Goal: Information Seeking & Learning: Learn about a topic

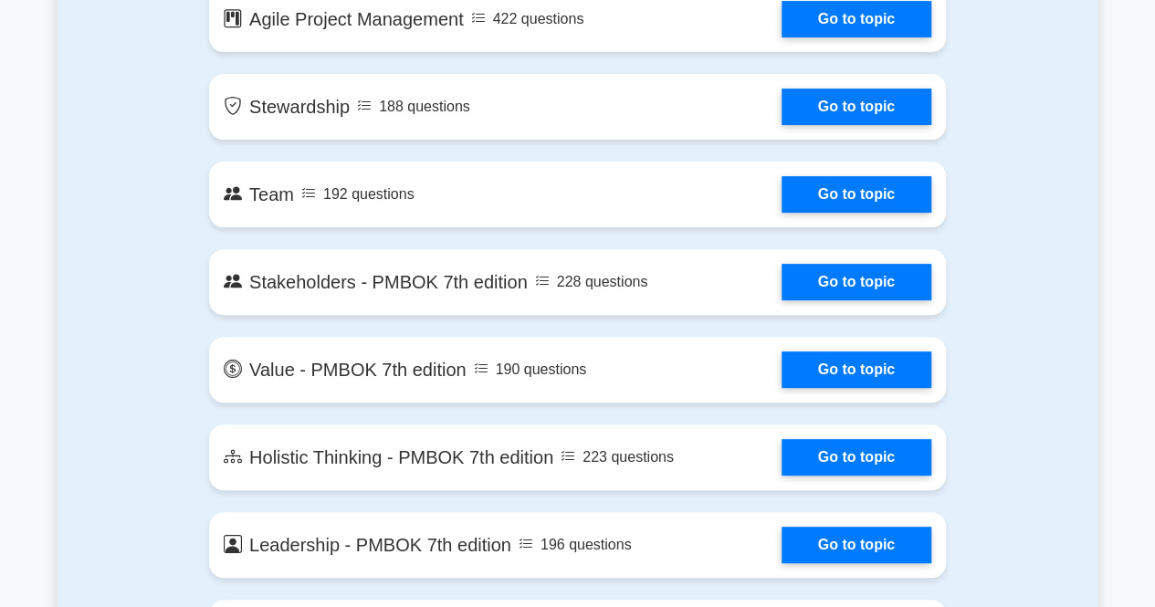
scroll to position [3689, 0]
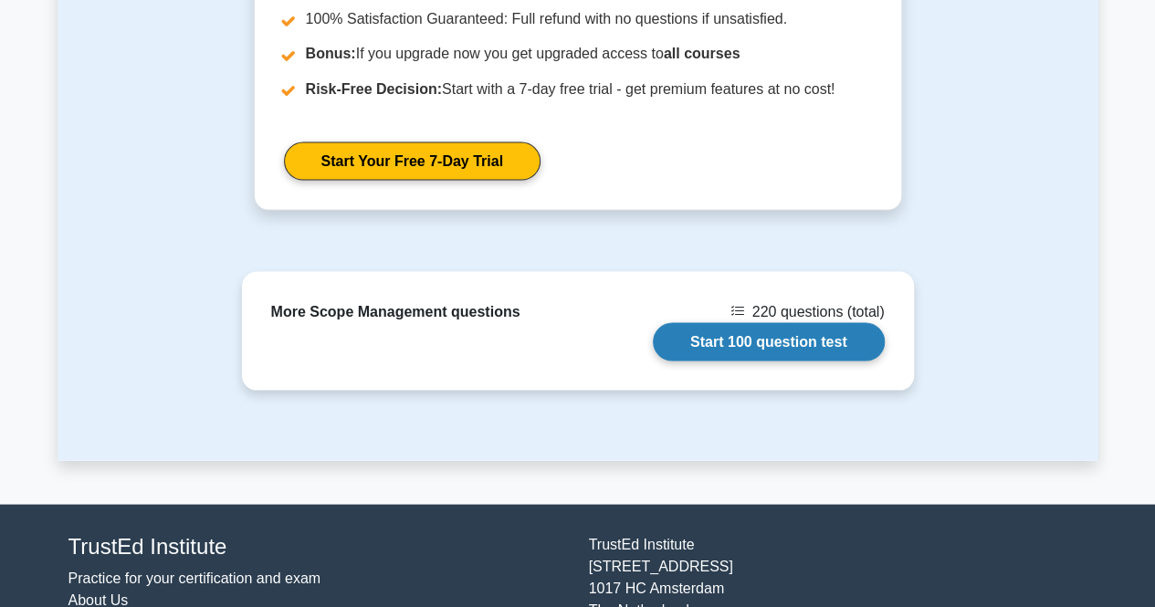
scroll to position [1657, 0]
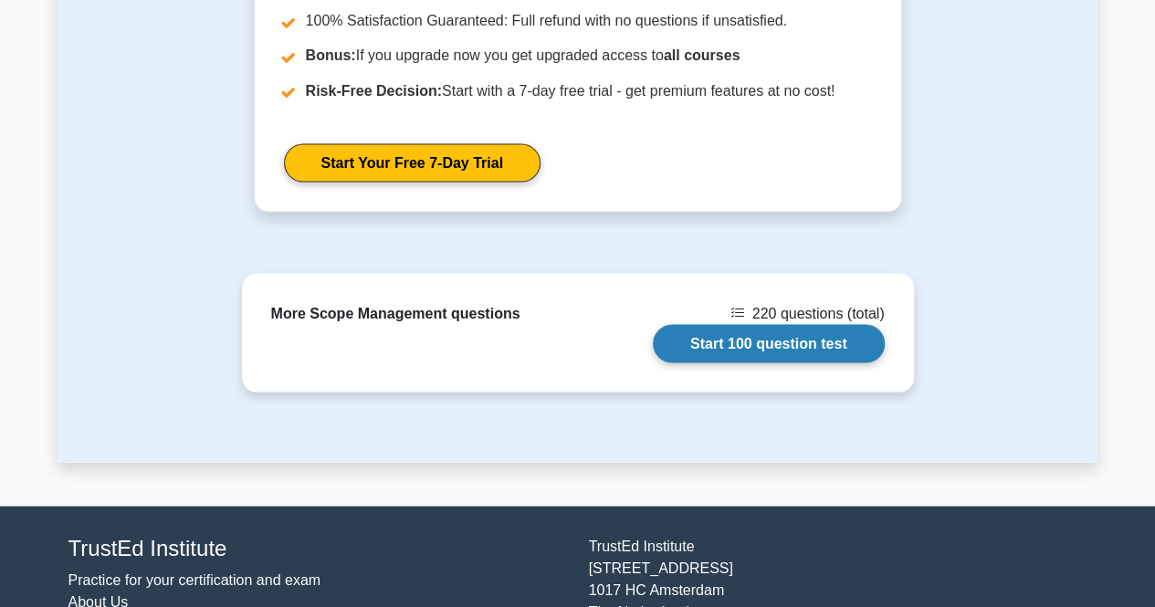
click at [734, 339] on link "Start 100 question test" at bounding box center [769, 343] width 232 height 38
